Goal: Find specific page/section: Find specific page/section

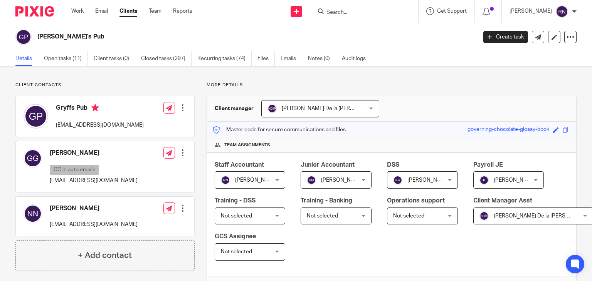
scroll to position [151, 0]
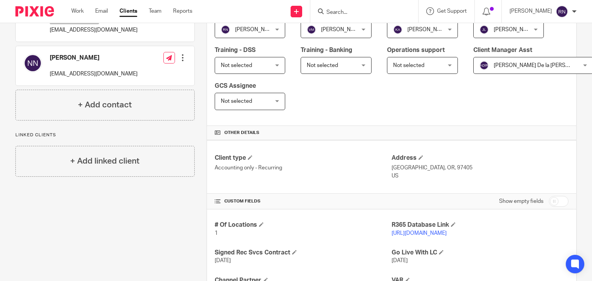
click at [348, 11] on input "Search" at bounding box center [360, 12] width 69 height 7
type input "t"
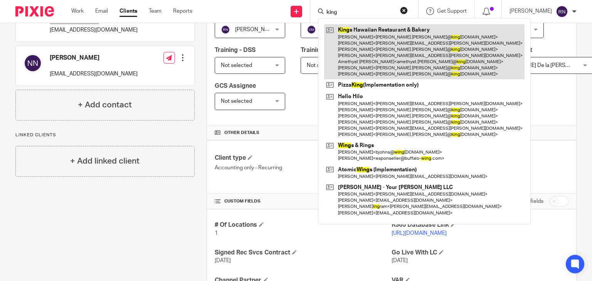
type input "king"
click at [392, 44] on link at bounding box center [424, 51] width 200 height 55
click at [381, 56] on link at bounding box center [424, 51] width 200 height 55
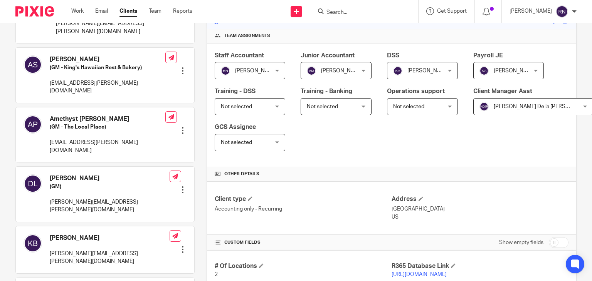
scroll to position [110, 0]
click at [447, 271] on link "https://kingshawaiian.restaurant365.com/" at bounding box center [418, 273] width 55 height 5
click at [439, 272] on link "https://kingshawaiian.restaurant365.com/" at bounding box center [418, 273] width 55 height 5
